Goal: Task Accomplishment & Management: Manage account settings

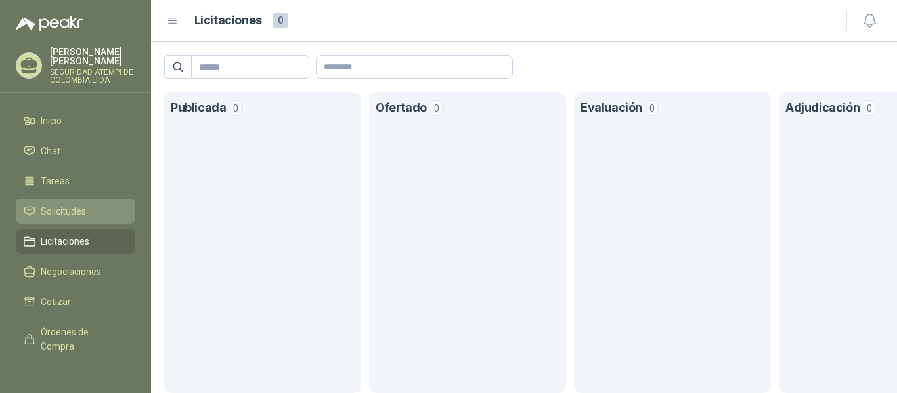
click at [62, 204] on span "Solicitudes" at bounding box center [63, 211] width 45 height 14
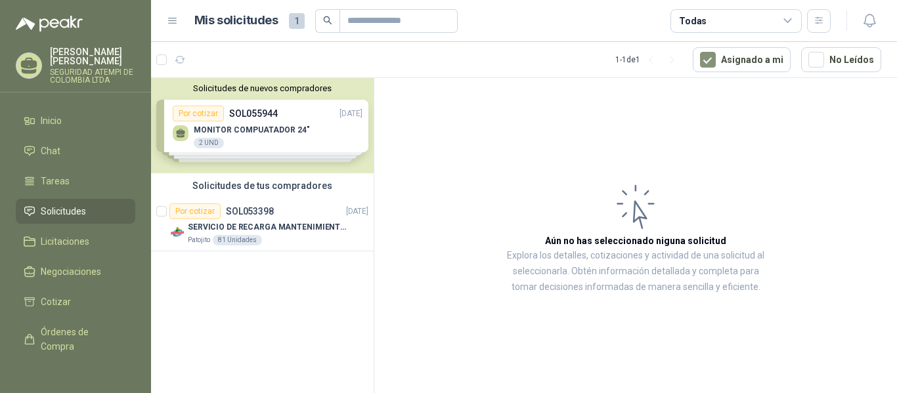
click at [235, 127] on div "Solicitudes de nuevos compradores Por cotizar SOL055944 15/09/25 MONITOR COMPUA…" at bounding box center [262, 125] width 223 height 95
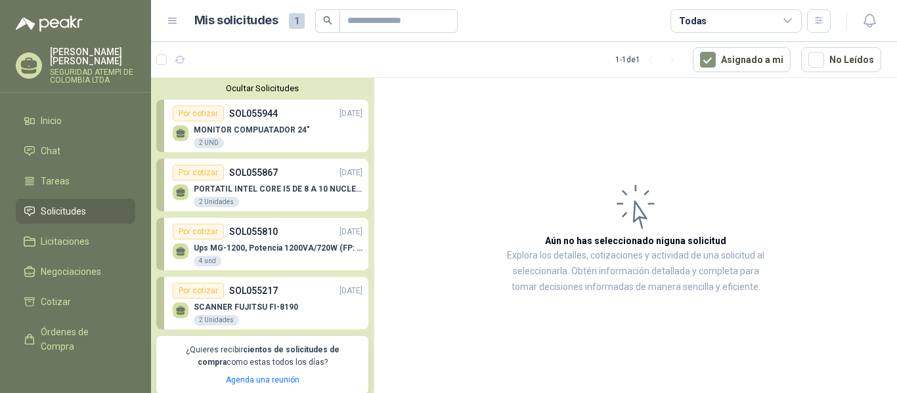
click at [263, 81] on div "Ocultar Solicitudes Por cotizar SOL055944 15/09/25 MONITOR COMPUATADOR 24" 2 UN…" at bounding box center [262, 239] width 223 height 322
click at [259, 91] on button "Ocultar Solicitudes" at bounding box center [262, 88] width 212 height 10
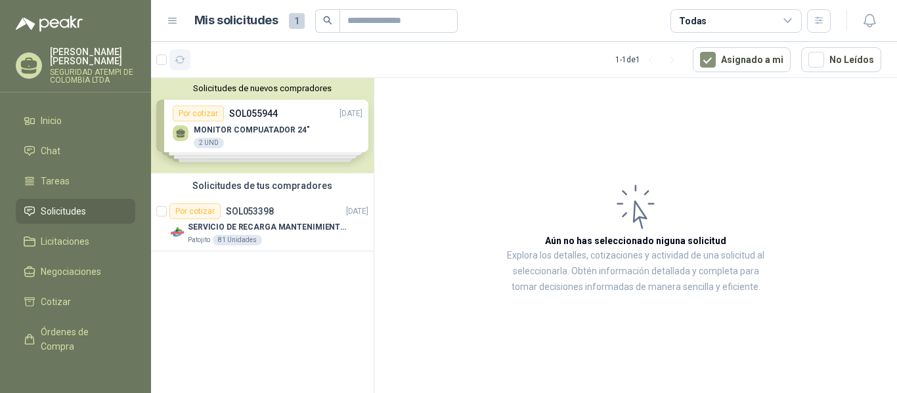
click at [182, 59] on icon "button" at bounding box center [180, 59] width 10 height 7
click at [244, 234] on div "SERVICIO DE RECARGA MANTENIMIENTO Y PRESTAMOS DE EXTINTORES" at bounding box center [278, 227] width 181 height 16
